Goal: Task Accomplishment & Management: Complete application form

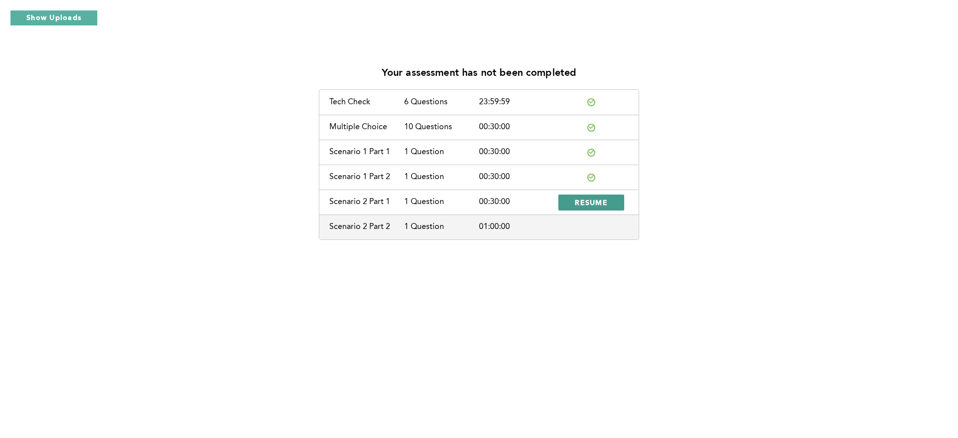
click at [591, 205] on span "RESUME" at bounding box center [591, 202] width 33 height 9
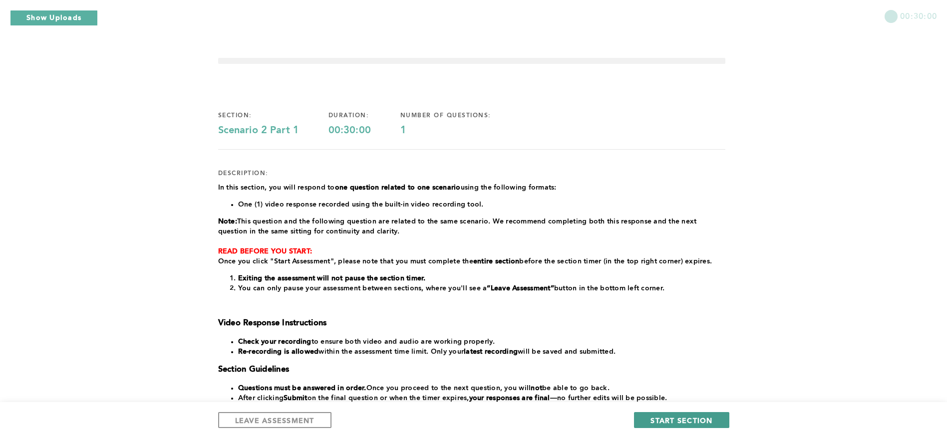
click at [657, 424] on span "START SECTION" at bounding box center [681, 420] width 62 height 9
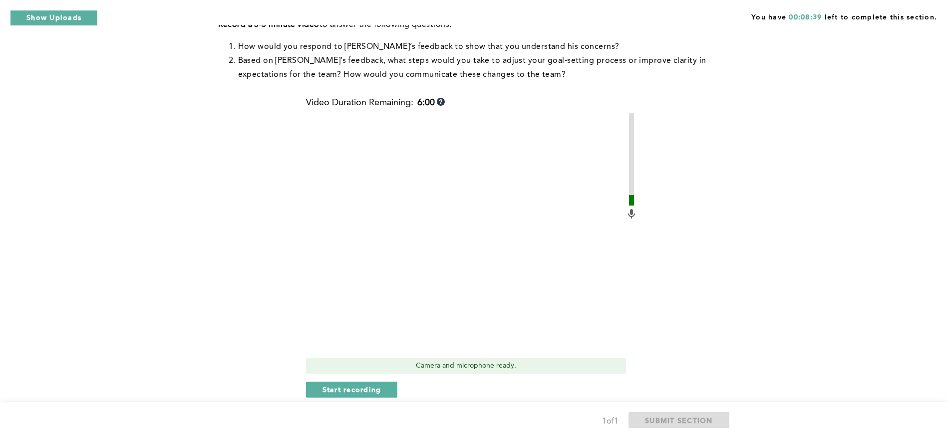
scroll to position [239, 0]
click at [351, 387] on span "Start recording" at bounding box center [351, 388] width 59 height 9
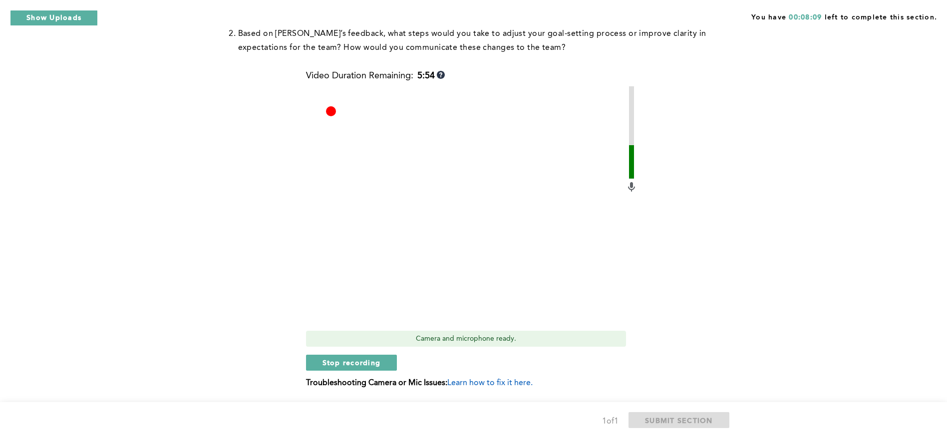
scroll to position [272, 0]
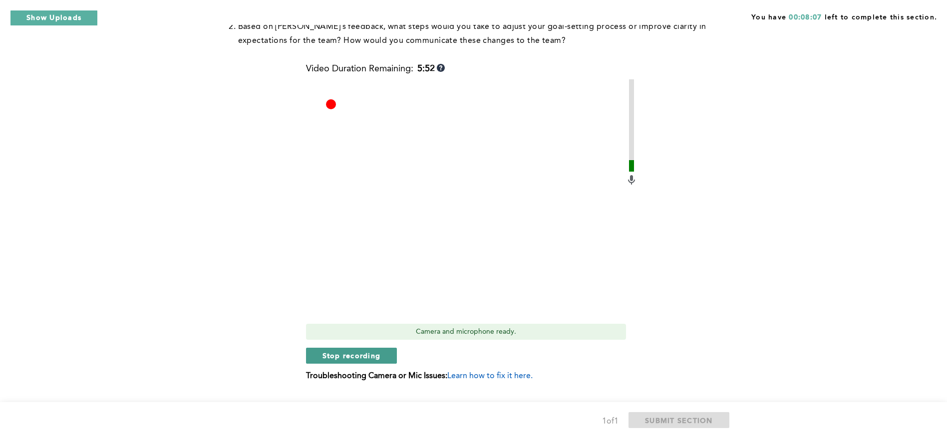
click at [345, 357] on span "Stop recording" at bounding box center [351, 355] width 58 height 9
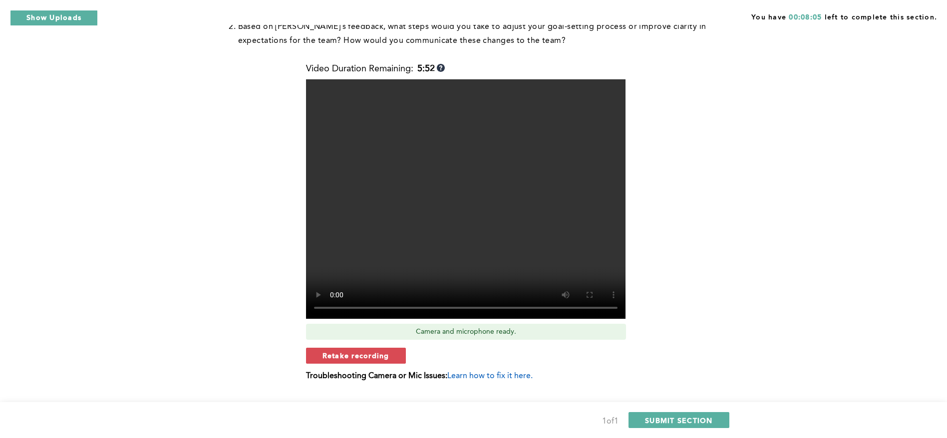
click at [345, 357] on span "Retake recording" at bounding box center [355, 355] width 67 height 9
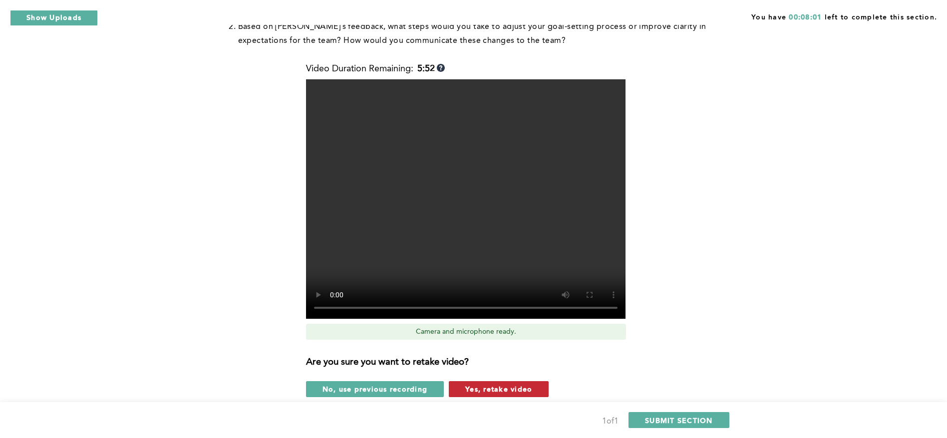
click at [526, 395] on button "Yes, retake video" at bounding box center [499, 389] width 100 height 16
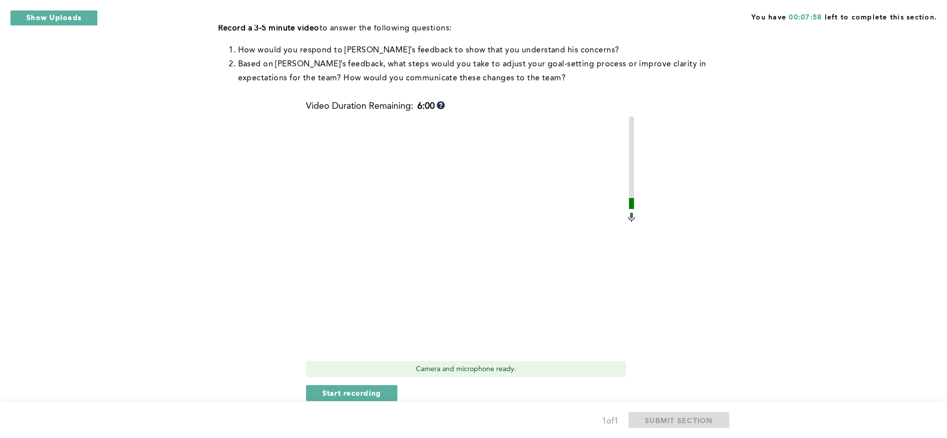
scroll to position [249, 0]
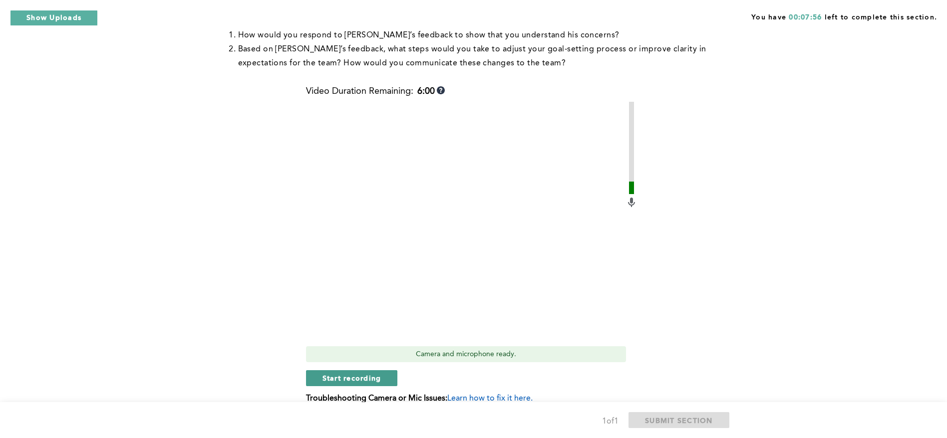
click at [342, 370] on button "Start recording" at bounding box center [352, 378] width 92 height 16
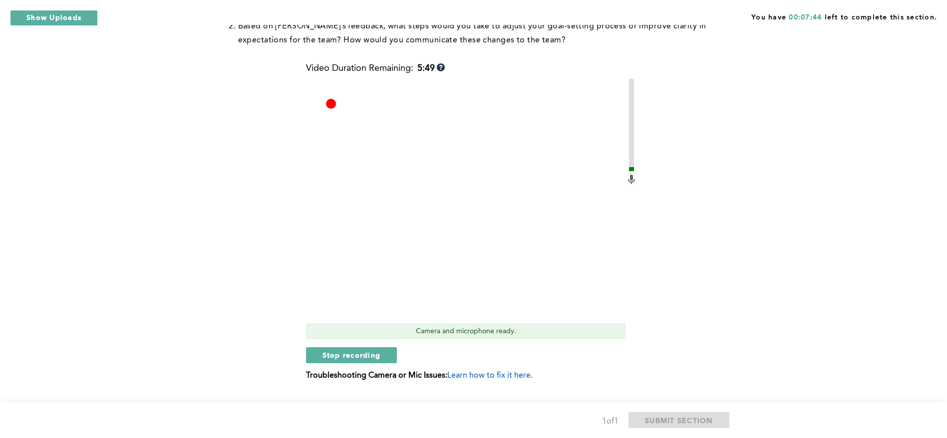
scroll to position [274, 0]
click at [665, 278] on div "Note: You will answer two questions about this scenario: one recorded and one w…" at bounding box center [471, 117] width 507 height 554
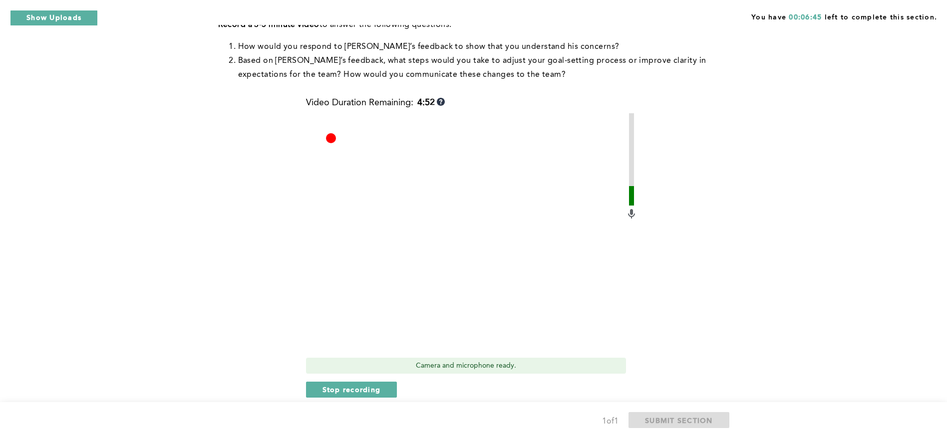
scroll to position [252, 0]
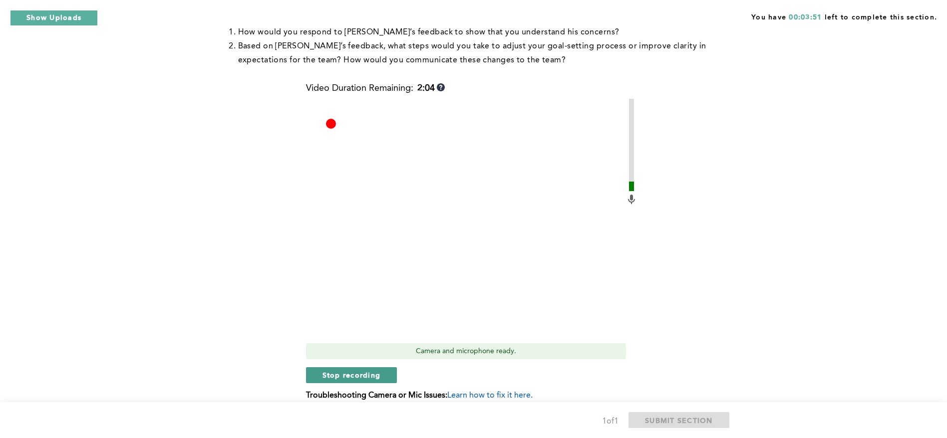
click at [378, 380] on button "Stop recording" at bounding box center [351, 375] width 91 height 16
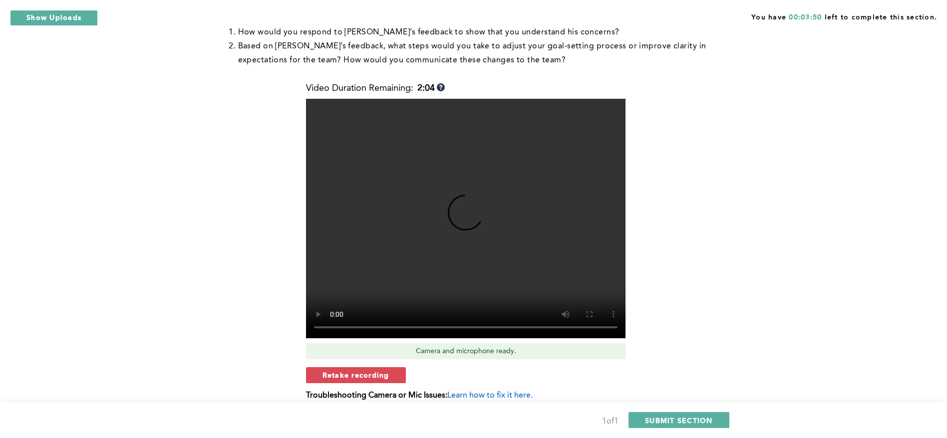
scroll to position [294, 0]
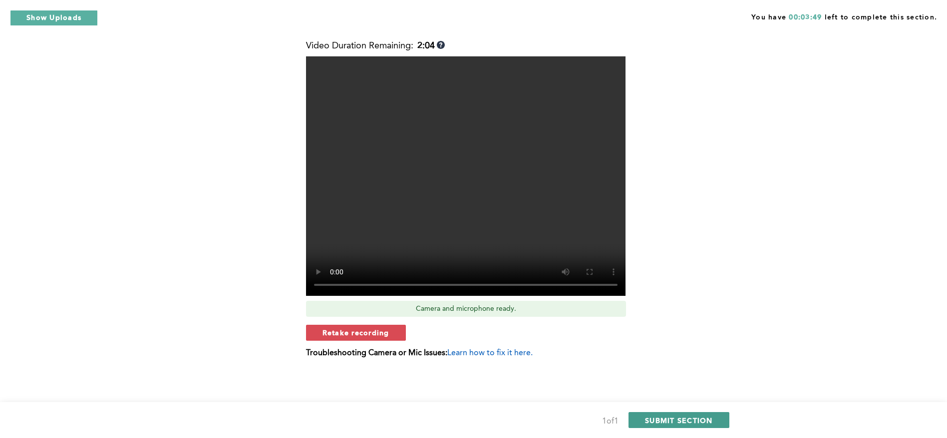
click at [653, 420] on span "SUBMIT SECTION" at bounding box center [679, 420] width 68 height 9
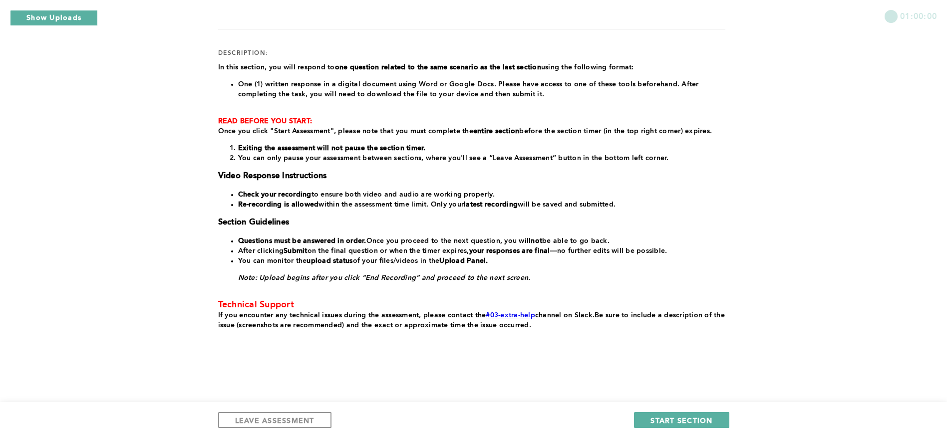
scroll to position [0, 0]
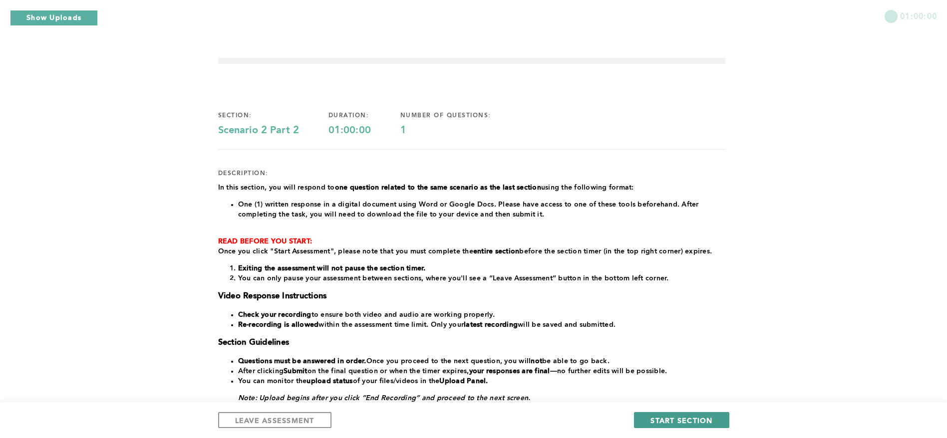
click at [695, 419] on span "START SECTION" at bounding box center [681, 420] width 62 height 9
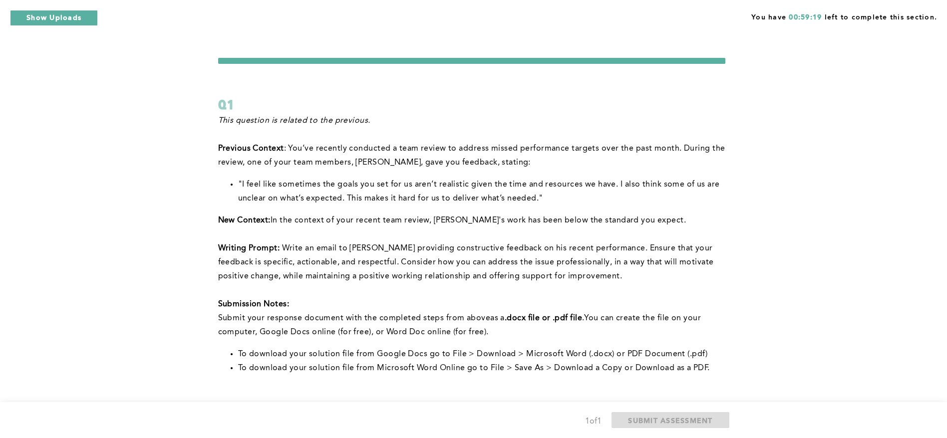
click at [545, 289] on p at bounding box center [471, 290] width 507 height 14
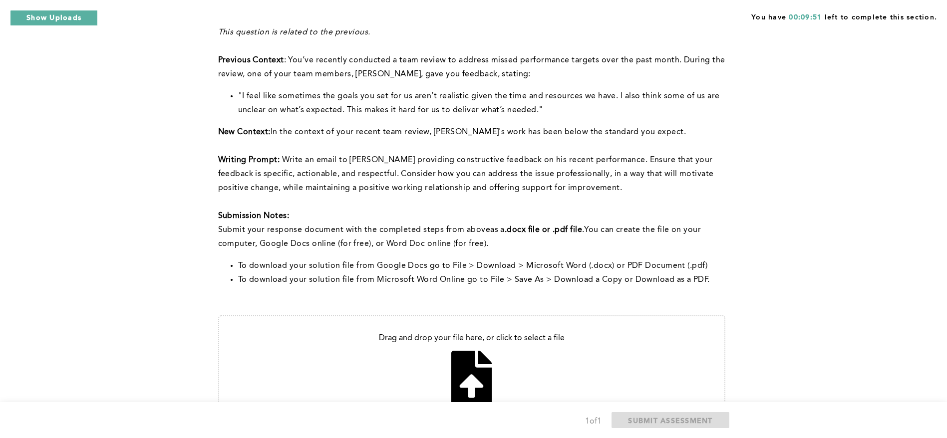
scroll to position [153, 0]
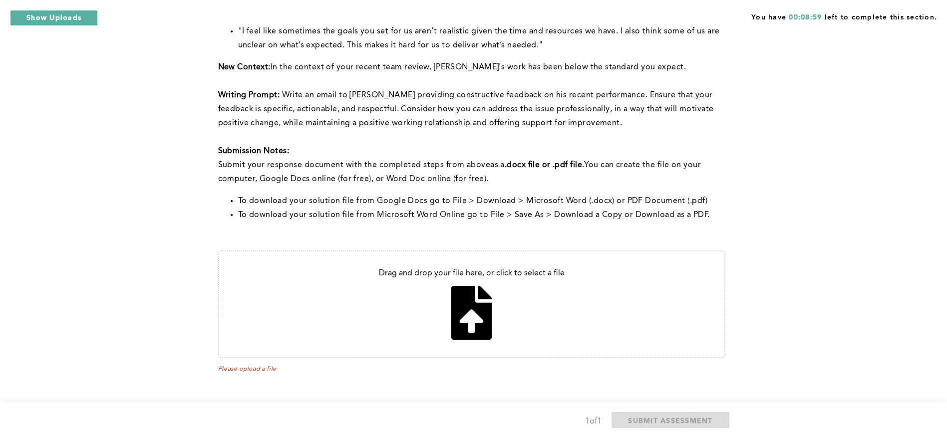
click at [476, 304] on input "file" at bounding box center [471, 305] width 505 height 106
type input "C:\fakepath\To [EMAIL_ADDRESS]"
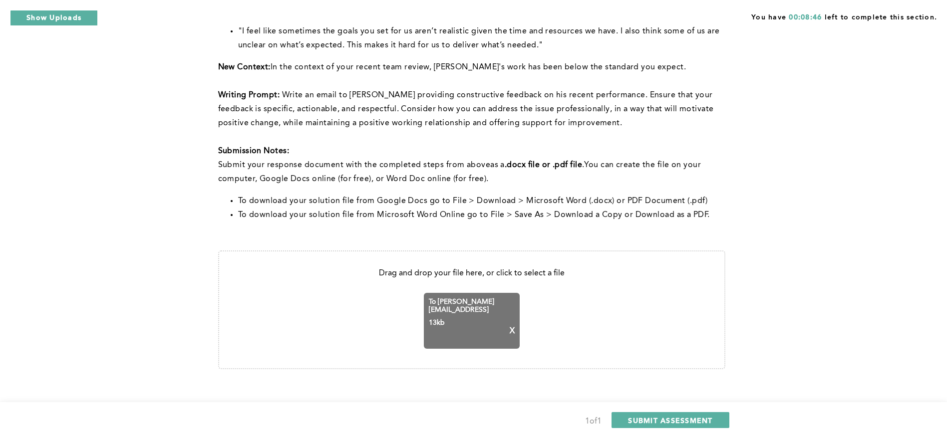
scroll to position [164, 0]
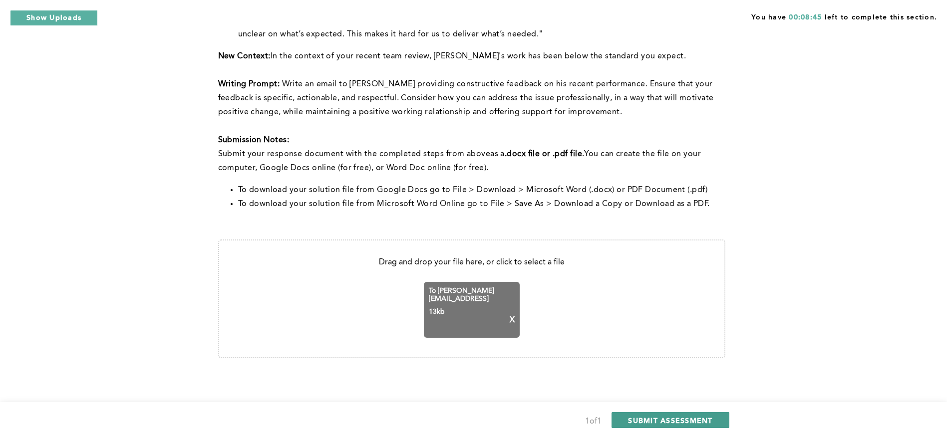
click at [700, 415] on button "SUBMIT ASSESSMENT" at bounding box center [669, 420] width 117 height 16
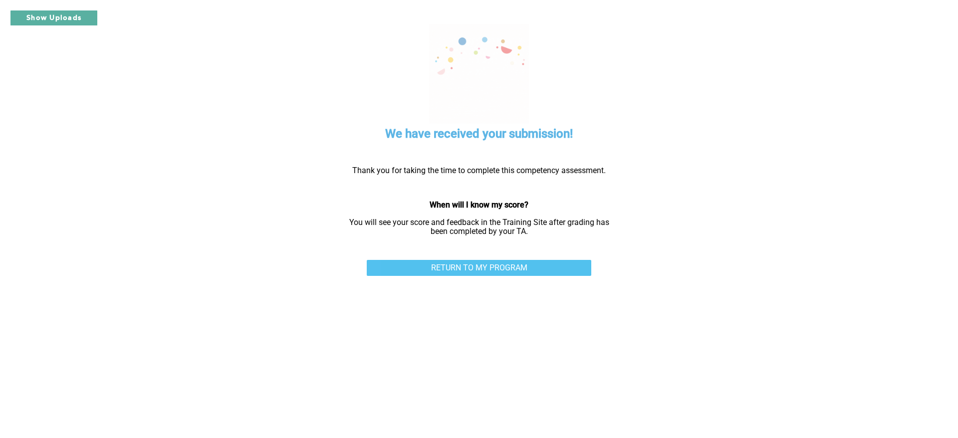
click at [513, 260] on link "RETURN TO MY PROGRAM" at bounding box center [479, 268] width 225 height 16
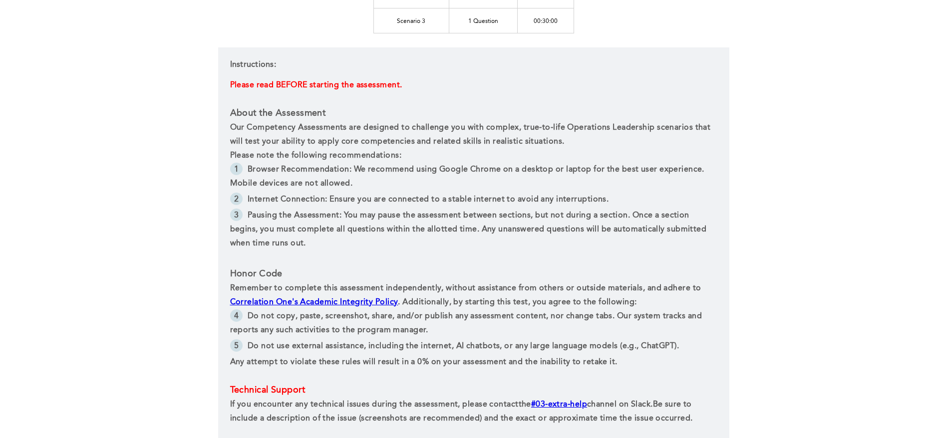
scroll to position [397, 0]
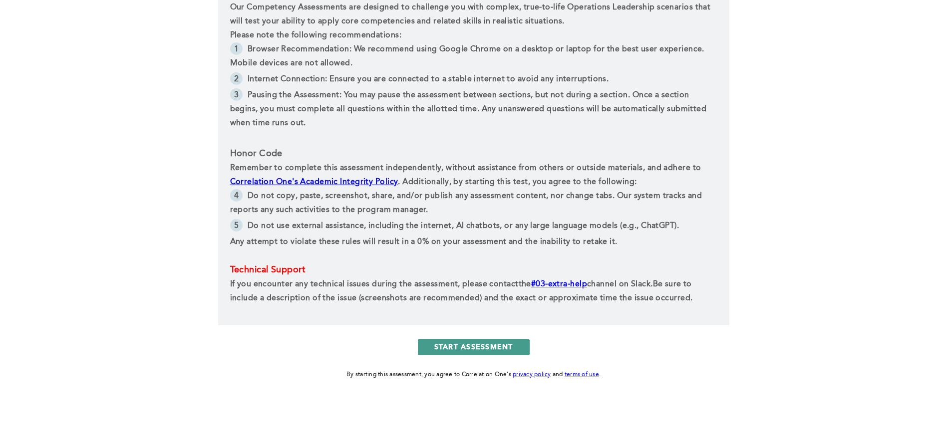
click at [501, 341] on button "START ASSESSMENT" at bounding box center [474, 347] width 112 height 16
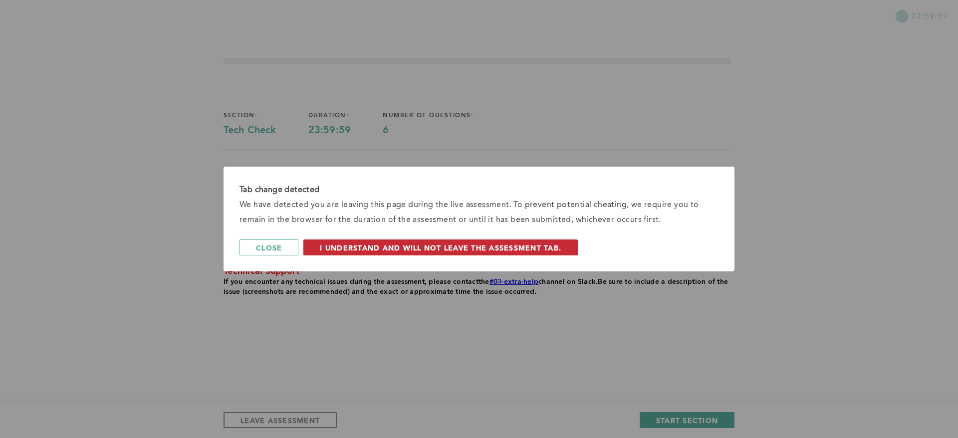
click at [340, 245] on span "I understand and will not leave the assessment tab." at bounding box center [441, 247] width 242 height 9
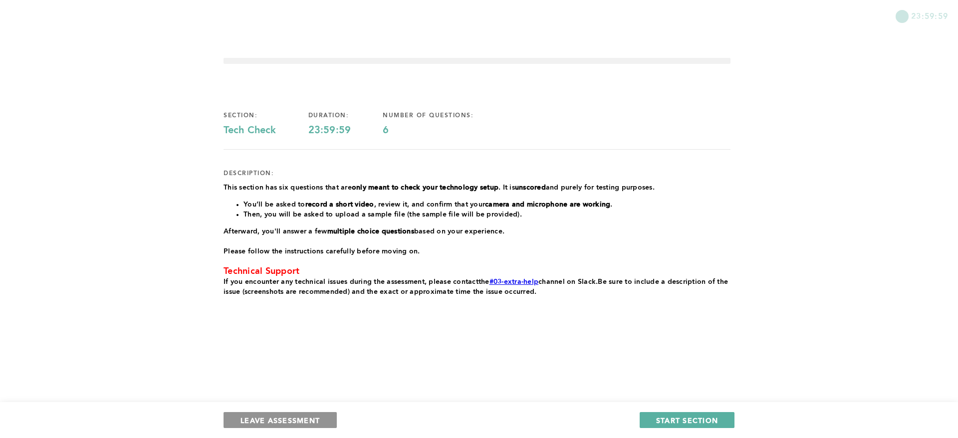
click at [302, 417] on span "LEAVE ASSESSMENT" at bounding box center [280, 420] width 79 height 9
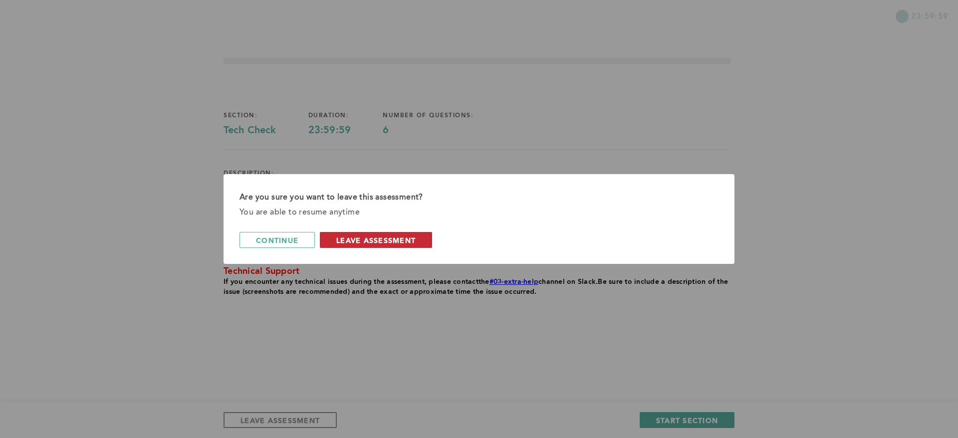
click at [393, 239] on span "leave assessment" at bounding box center [375, 240] width 79 height 9
